Goal: Task Accomplishment & Management: Complete application form

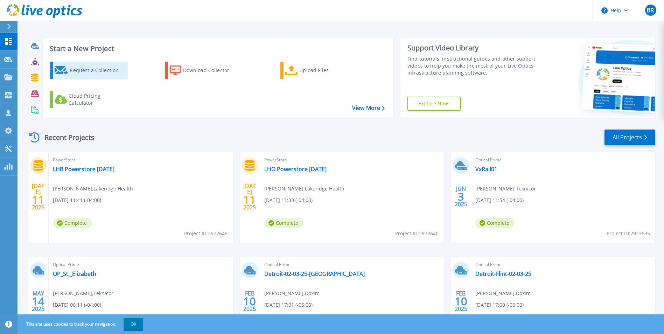
click at [66, 72] on icon at bounding box center [62, 70] width 14 height 8
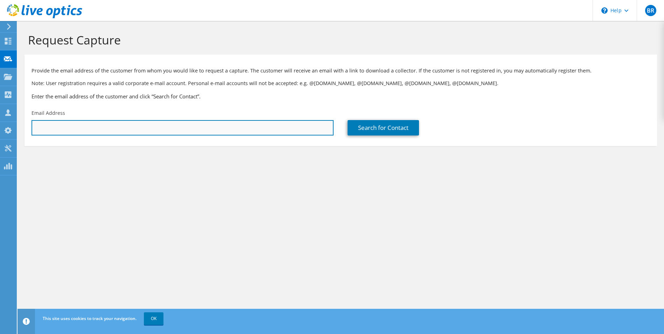
click at [182, 125] on input "text" at bounding box center [182, 127] width 302 height 15
click at [180, 129] on input "text" at bounding box center [182, 127] width 302 height 15
click at [108, 127] on input "text" at bounding box center [182, 127] width 302 height 15
type input "joe.d"
paste input "Joe Dillon <joedillon@haltonhealthcare.com>"
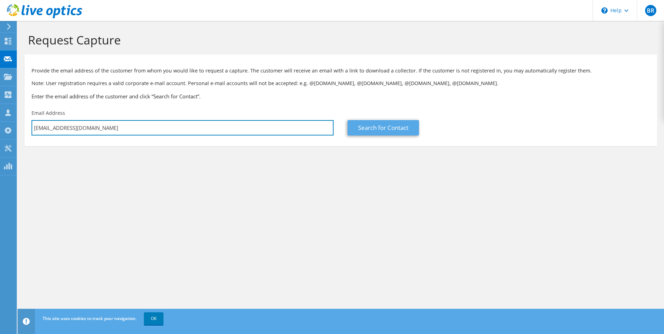
type input "joedillon@haltonhealthcare.com"
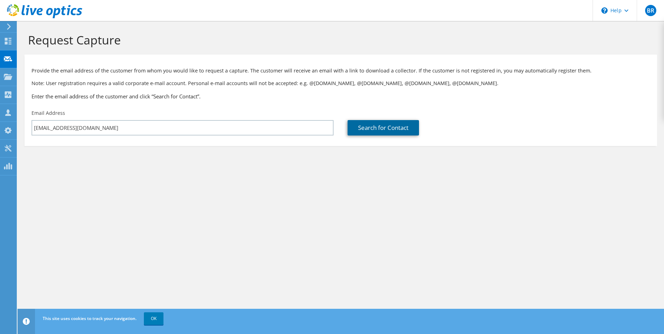
click at [376, 129] on link "Search for Contact" at bounding box center [382, 127] width 71 height 15
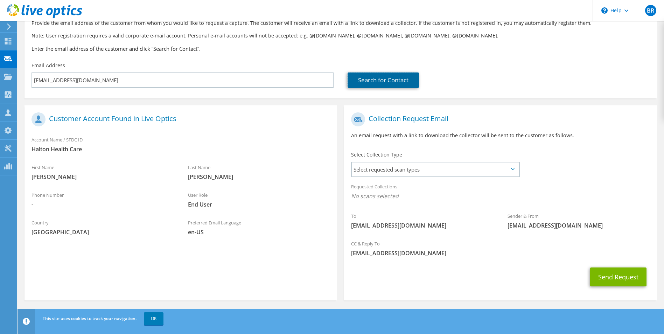
scroll to position [49, 0]
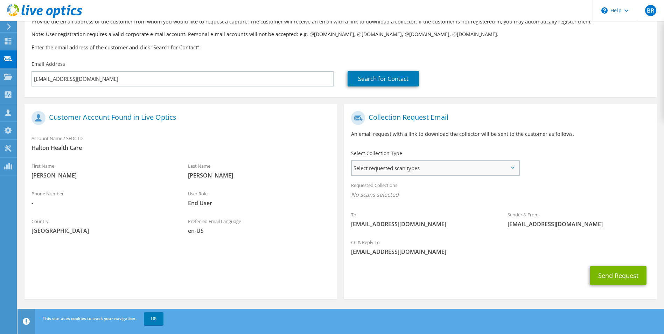
click at [391, 169] on span "Select requested scan types" at bounding box center [435, 168] width 167 height 14
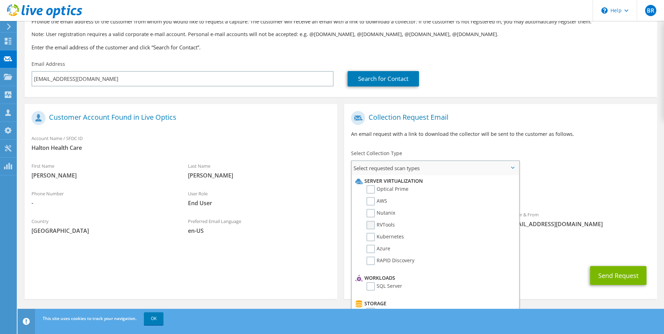
click at [369, 228] on label "RVTools" at bounding box center [380, 225] width 28 height 8
click at [0, 0] on input "RVTools" at bounding box center [0, 0] width 0 height 0
click at [373, 186] on label "Optical Prime" at bounding box center [387, 189] width 42 height 8
click at [0, 0] on input "Optical Prime" at bounding box center [0, 0] width 0 height 0
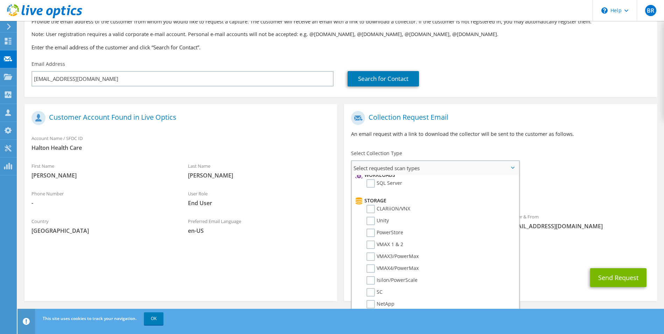
scroll to position [105, 0]
click at [371, 227] on label "PowerStore" at bounding box center [384, 230] width 37 height 8
click at [0, 0] on input "PowerStore" at bounding box center [0, 0] width 0 height 0
click at [371, 277] on label "Isilon/PowerScale" at bounding box center [391, 278] width 51 height 8
click at [0, 0] on input "Isilon/PowerScale" at bounding box center [0, 0] width 0 height 0
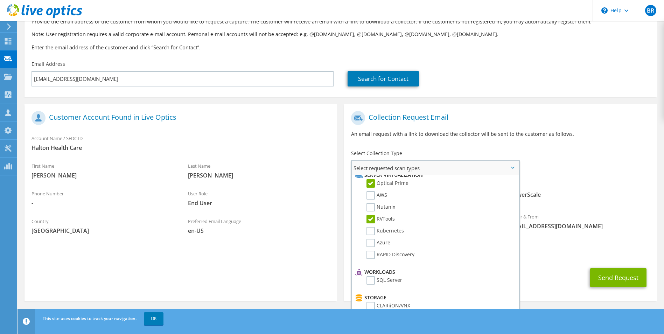
scroll to position [0, 0]
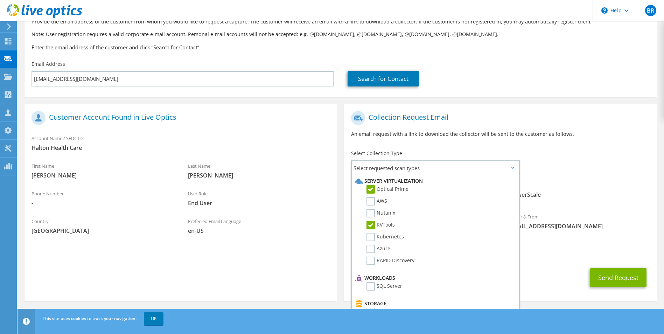
click at [605, 201] on span "RVTools Optical Prime PowerStore Isilon/PowerScale" at bounding box center [500, 197] width 298 height 12
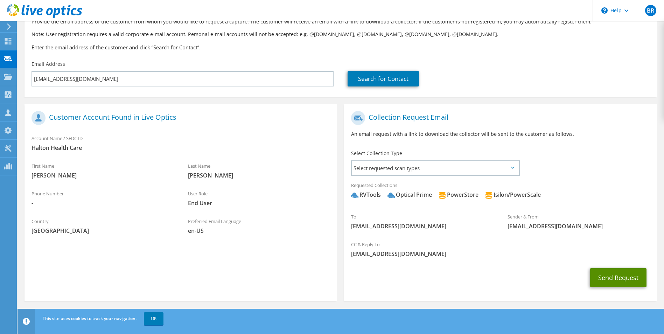
click at [623, 277] on button "Send Request" at bounding box center [618, 277] width 56 height 19
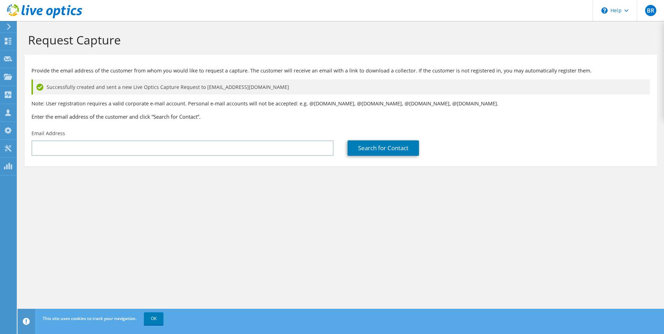
click at [153, 269] on div "Request Capture Provide the email address of the customer from whom you would l…" at bounding box center [340, 177] width 646 height 313
